Goal: Obtain resource: Obtain resource

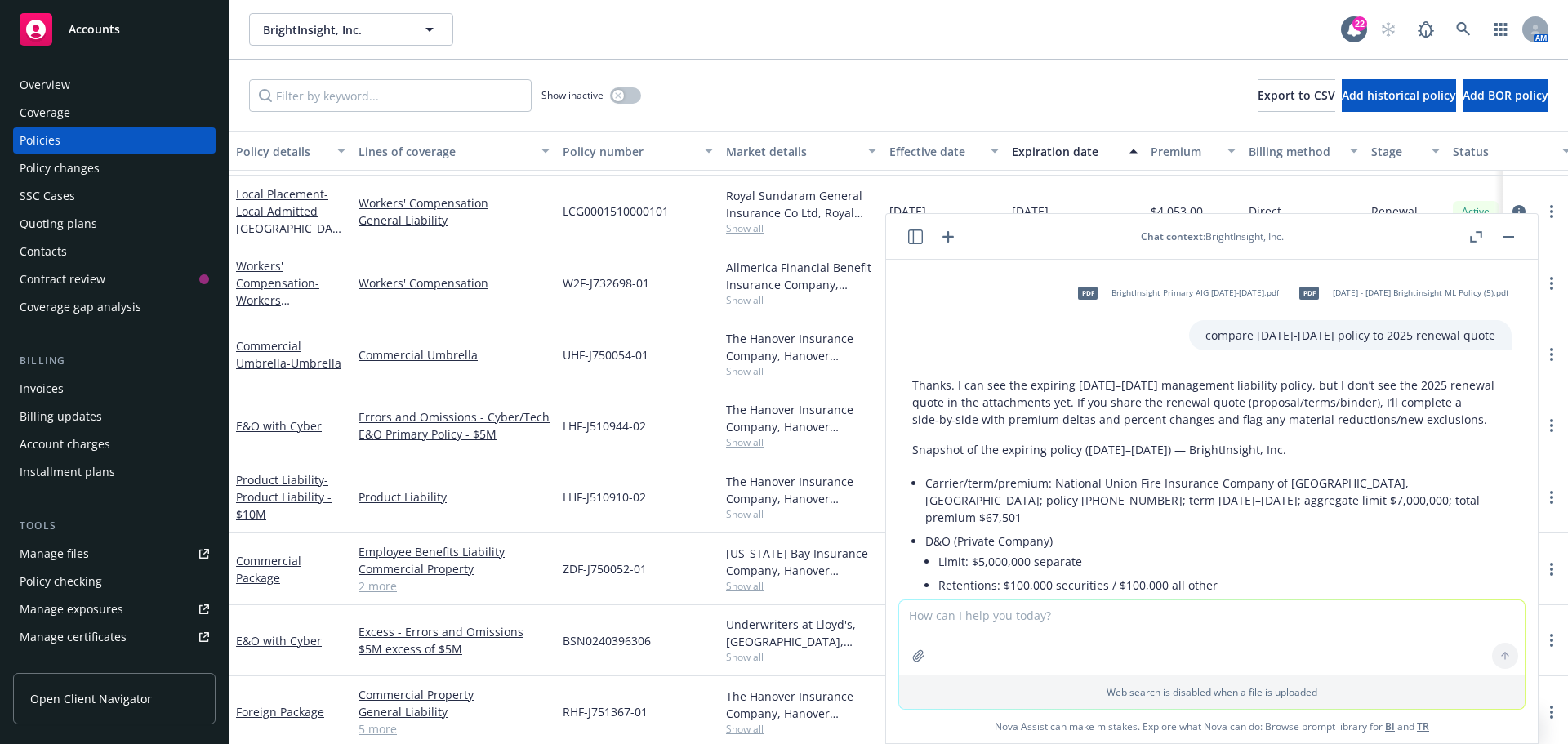
click at [1008, 616] on textarea at bounding box center [1212, 637] width 626 height 75
type textarea "this is the renewal quote"
click at [1502, 577] on icon at bounding box center [1505, 578] width 7 height 3
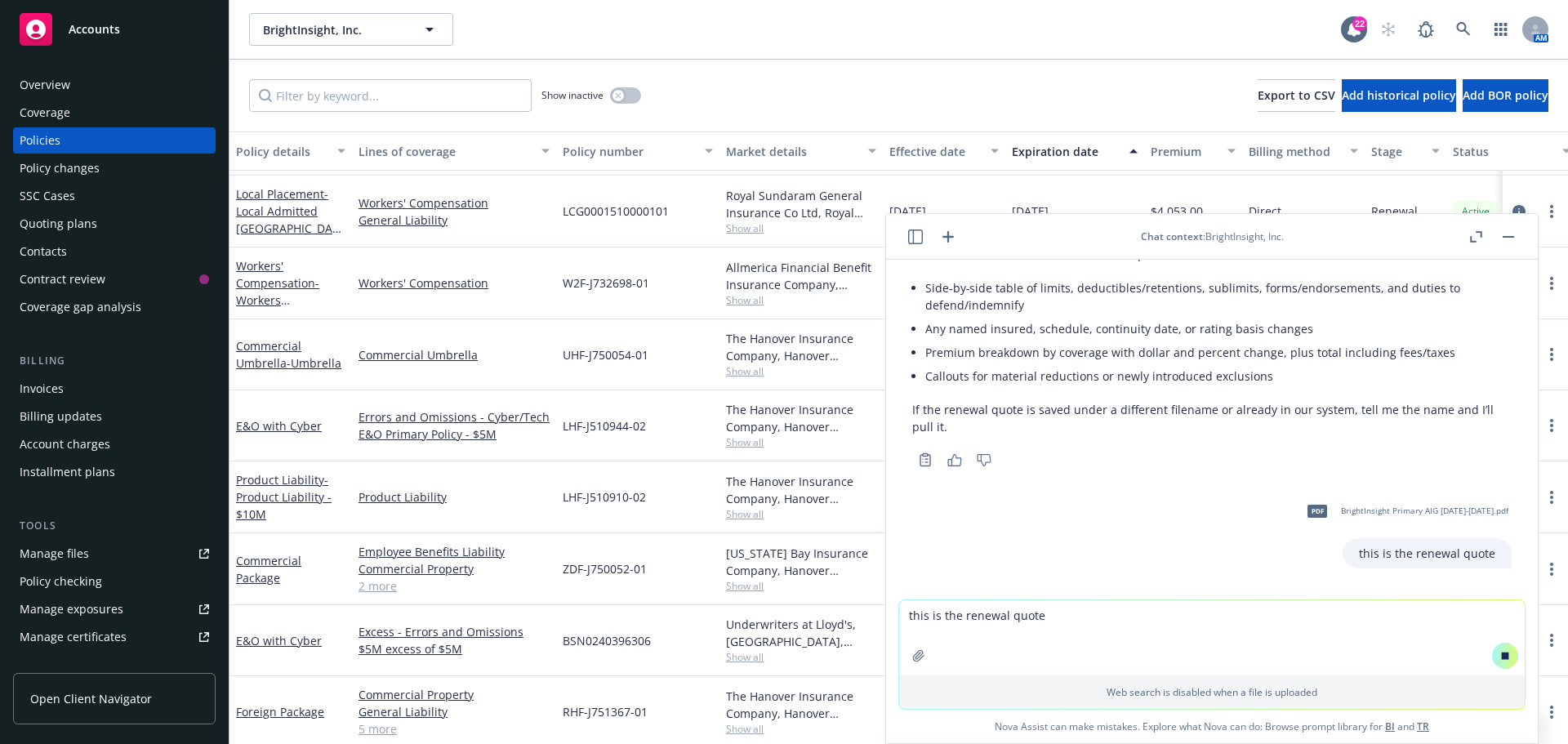
scroll to position [951, 0]
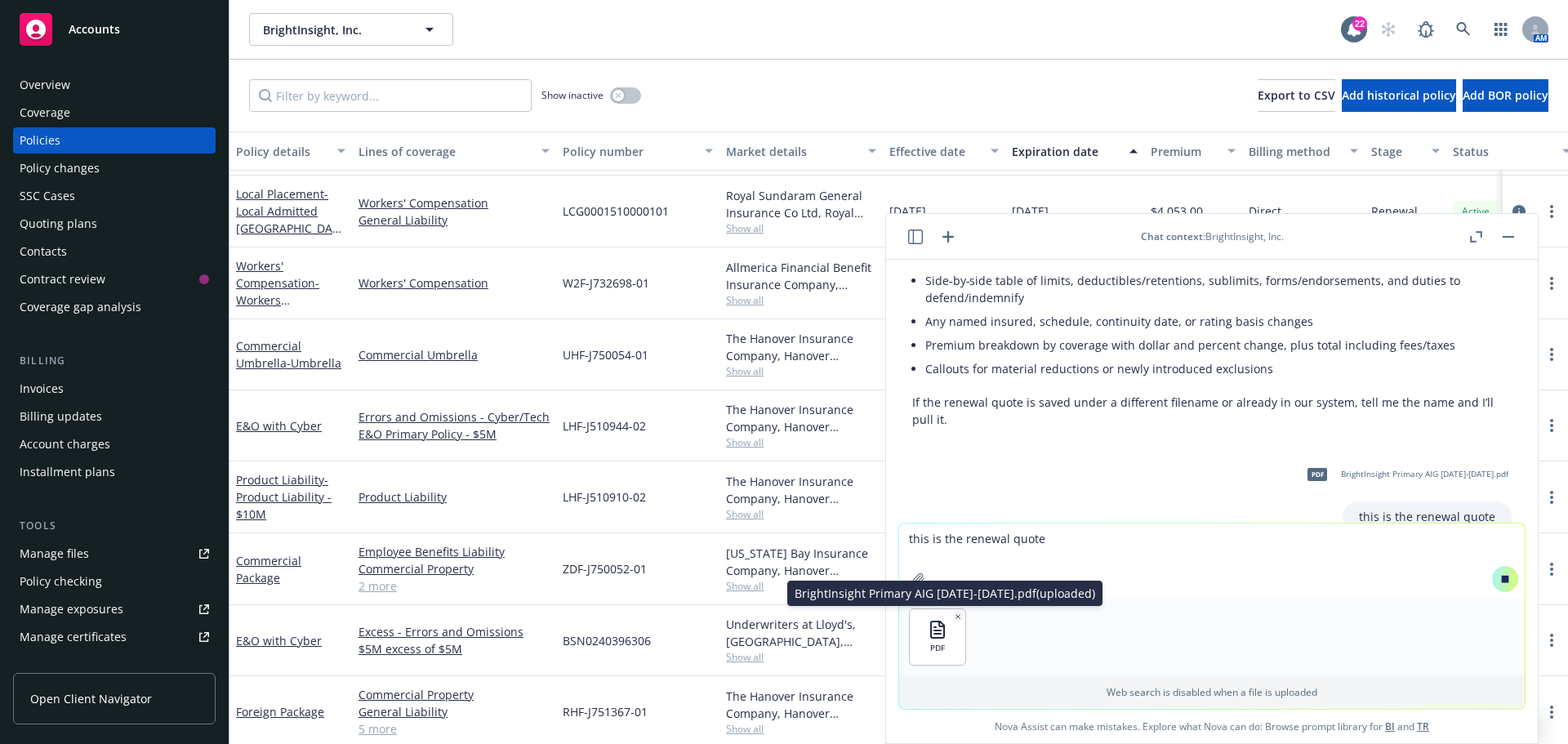
click at [954, 618] on icon "button" at bounding box center [958, 617] width 8 height 8
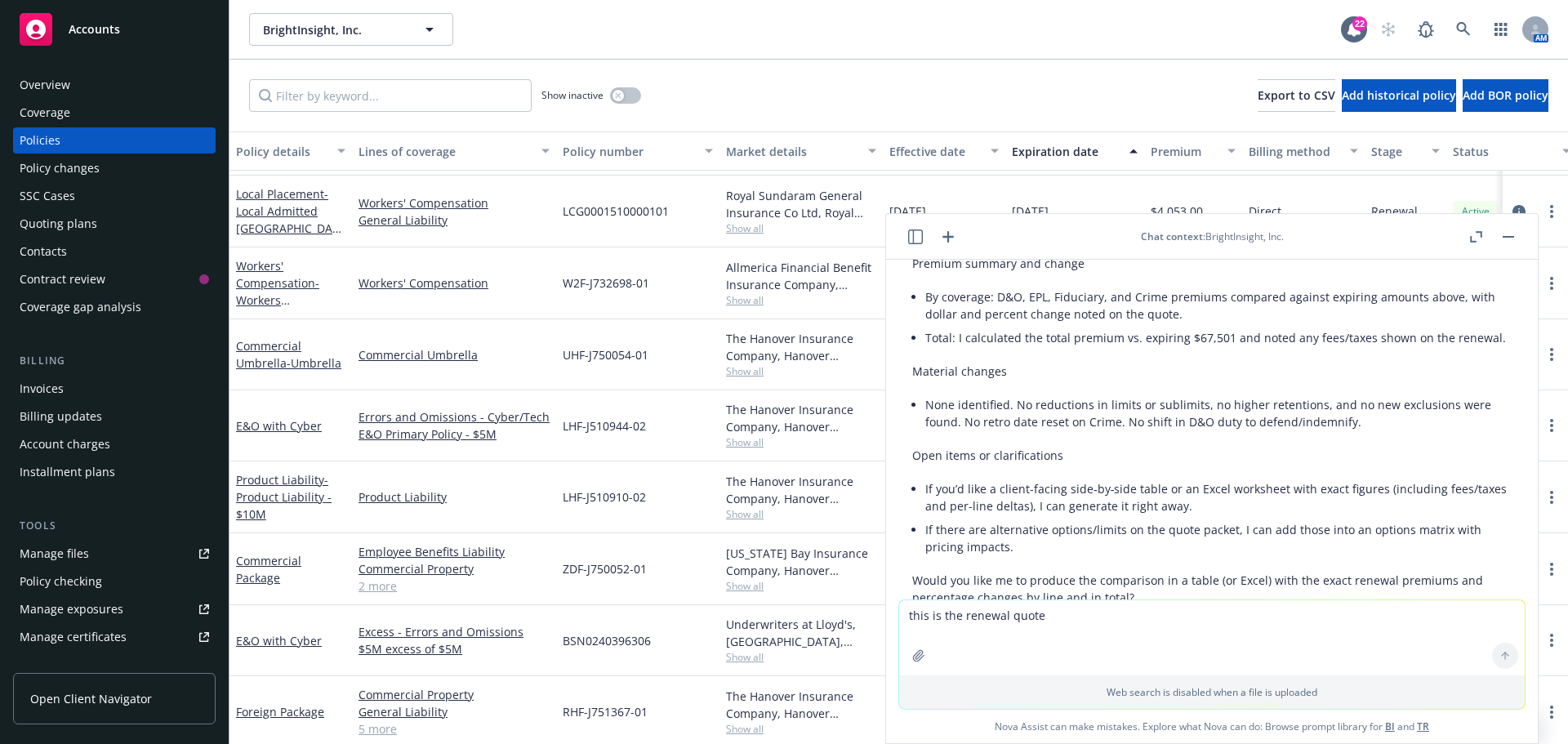
scroll to position [2613, 0]
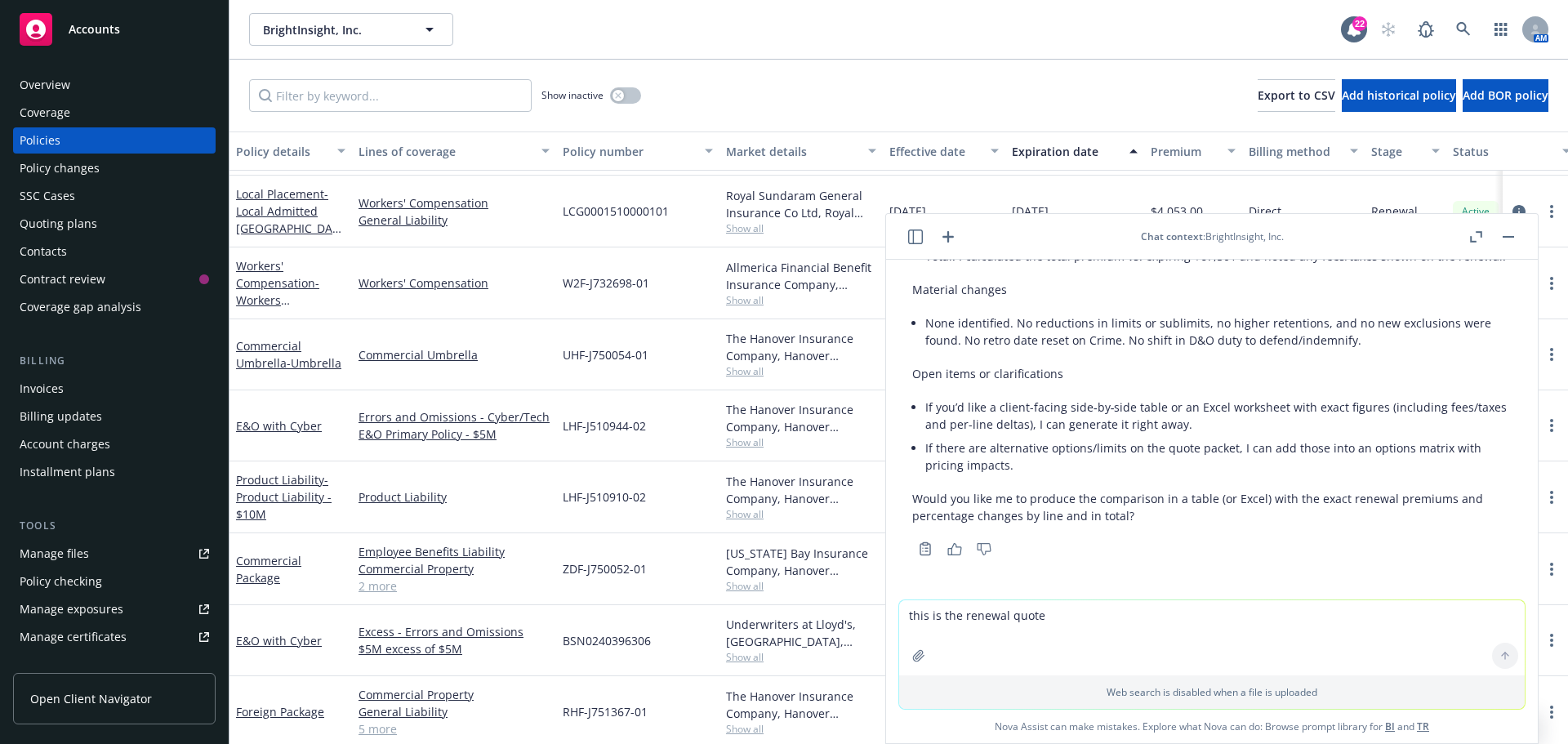
click at [1149, 511] on p "Would you like me to produce the comparison in a table (or Excel) with the exac…" at bounding box center [1212, 508] width 599 height 35
click at [1079, 476] on li "If there are alternative options/limits on the quote packet, I can add those in…" at bounding box center [1219, 456] width 587 height 41
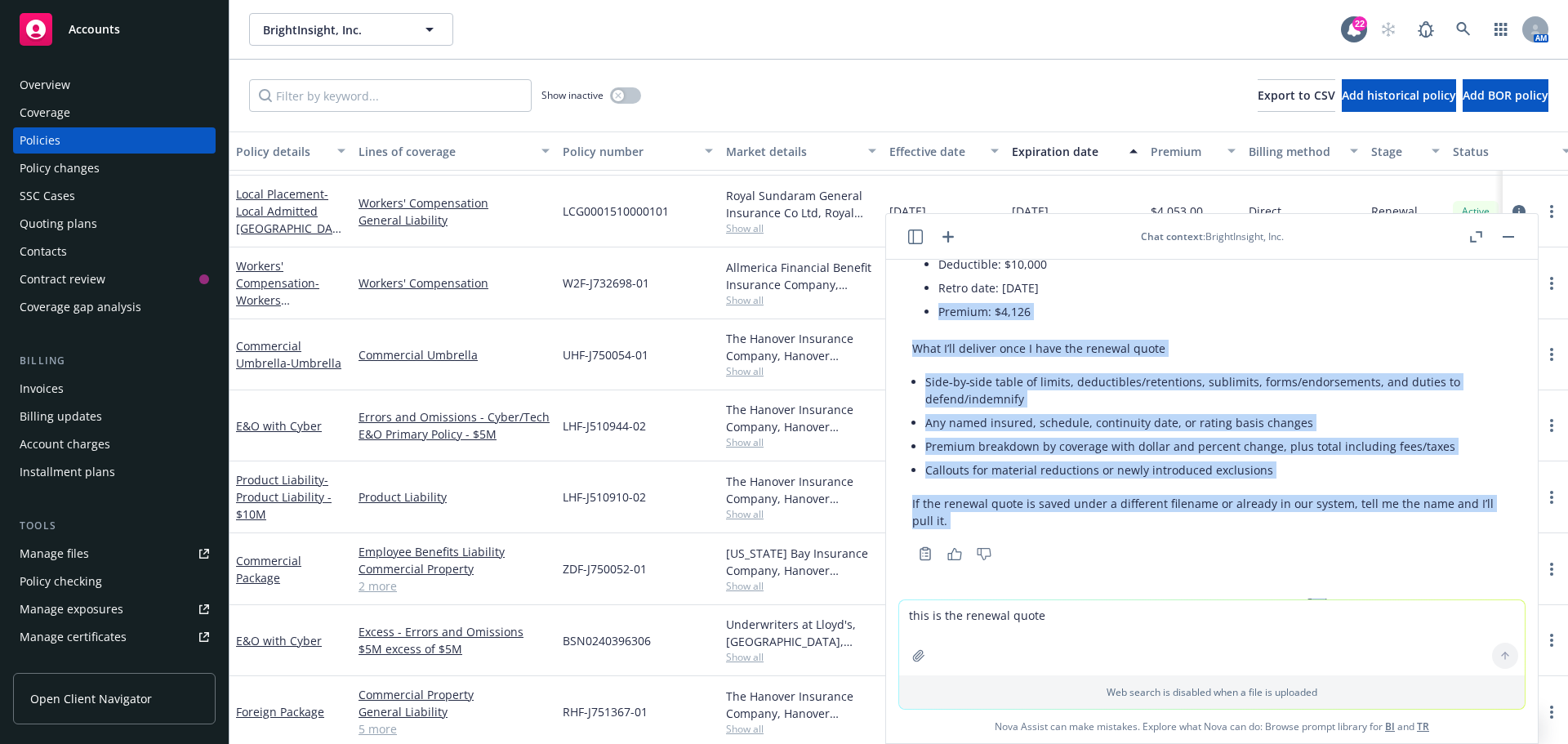
scroll to position [844, 0]
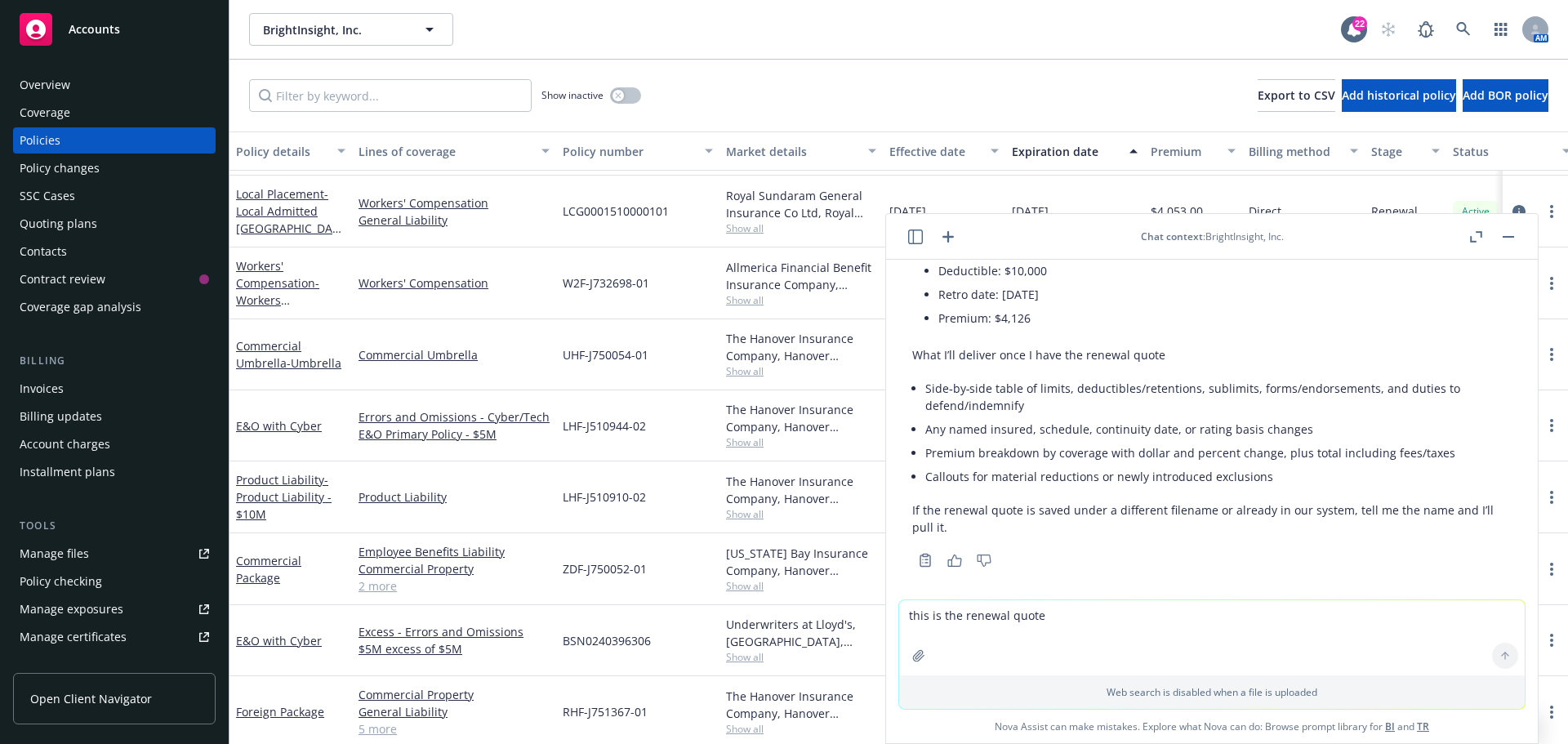
drag, startPoint x: 1131, startPoint y: 513, endPoint x: 896, endPoint y: 551, distance: 238.1
click at [896, 551] on div "pdf BrightInsight Primary AIG [DATE]-[DATE].pdf pdf [DATE] - [DATE] Brightinsig…" at bounding box center [1212, 429] width 652 height 340
copy div "Lore ip dolorsita Consec ad Elitse doei tem IncidiDuntutl Etdolor MAG 6002-3323…"
